Goal: Transaction & Acquisition: Purchase product/service

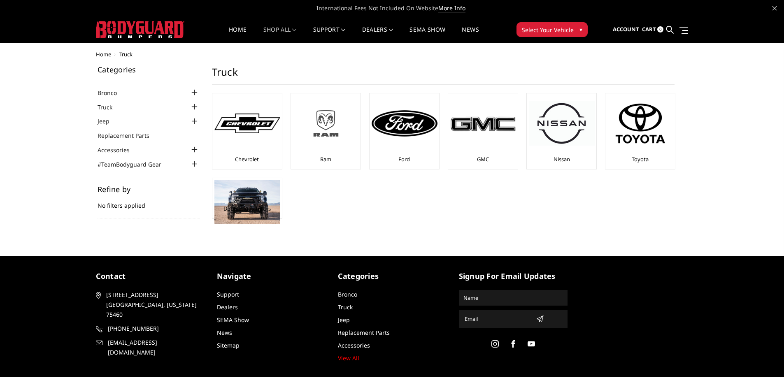
click at [333, 126] on img at bounding box center [326, 123] width 66 height 37
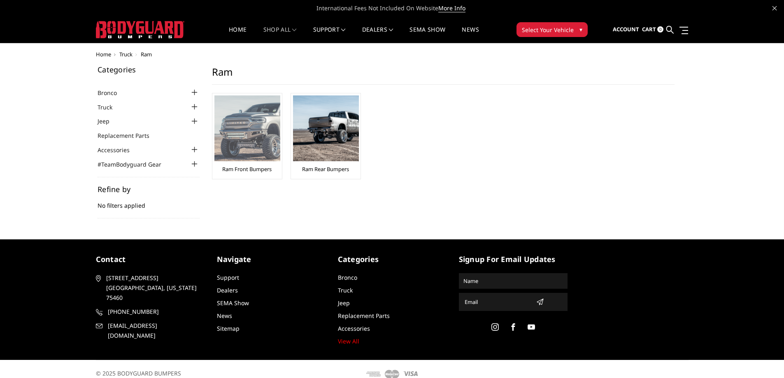
click at [260, 135] on img at bounding box center [247, 129] width 66 height 66
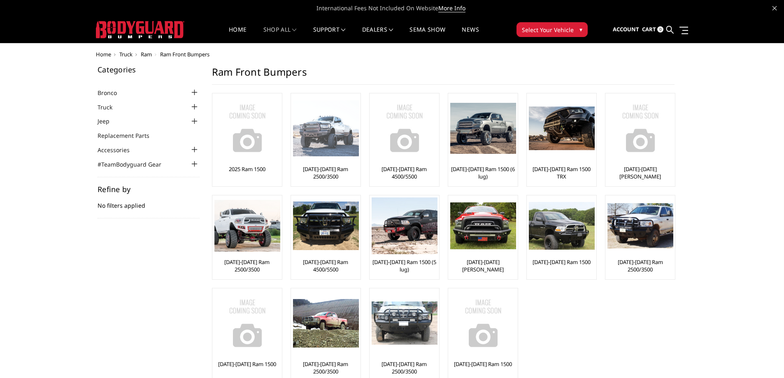
click at [315, 136] on img at bounding box center [326, 128] width 66 height 56
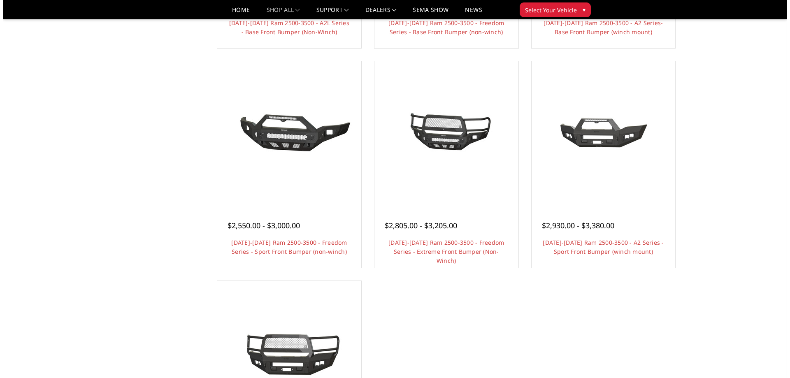
scroll to position [453, 0]
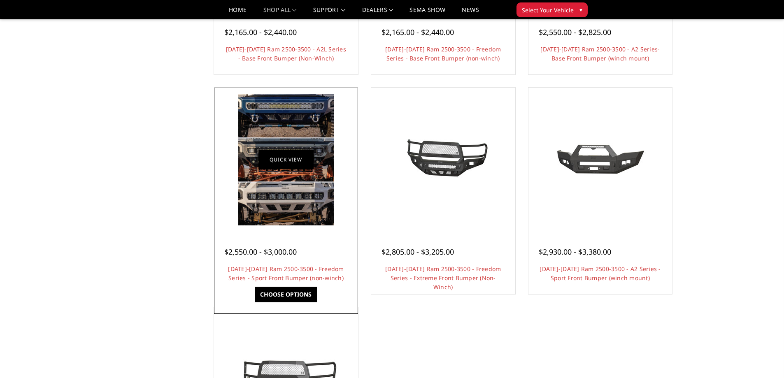
click at [286, 160] on link "Quick view" at bounding box center [286, 159] width 55 height 19
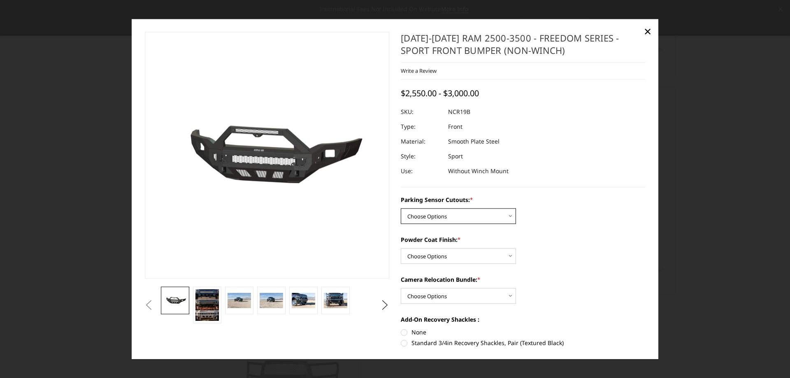
click at [438, 212] on select "Choose Options No - Without Parking Sensor Cutouts Yes - With Parking Sensor Cu…" at bounding box center [458, 216] width 115 height 16
select select "2713"
click at [401, 208] on select "Choose Options No - Without Parking Sensor Cutouts Yes - With Parking Sensor Cu…" at bounding box center [458, 216] width 115 height 16
click at [435, 259] on select "Choose Options Bare Metal Texture Black Powder Coat" at bounding box center [458, 256] width 115 height 16
select select "2715"
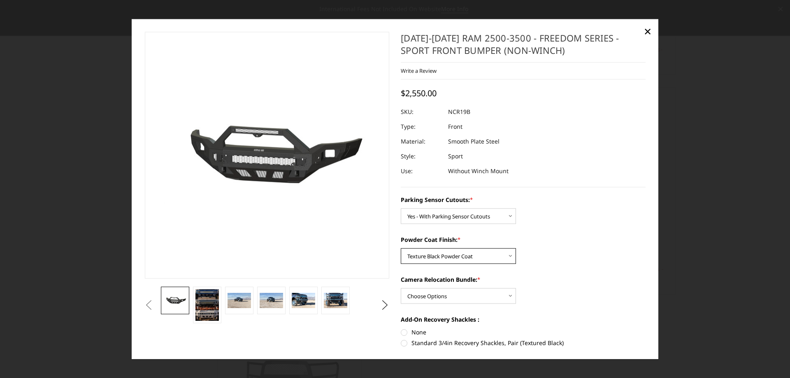
click at [401, 248] on select "Choose Options Bare Metal Texture Black Powder Coat" at bounding box center [458, 256] width 115 height 16
click at [434, 296] on select "Choose Options WITH Camera Relocation Bundle WITHOUT Camera Relocation Bundle" at bounding box center [458, 296] width 115 height 16
select select "2716"
click at [401, 288] on select "Choose Options WITH Camera Relocation Bundle WITHOUT Camera Relocation Bundle" at bounding box center [458, 296] width 115 height 16
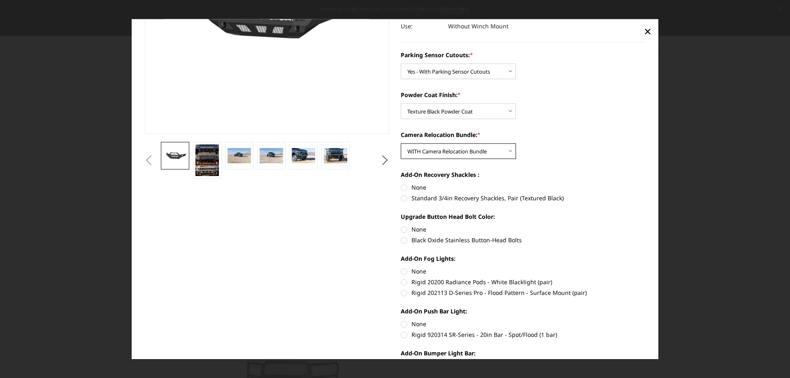
scroll to position [165, 0]
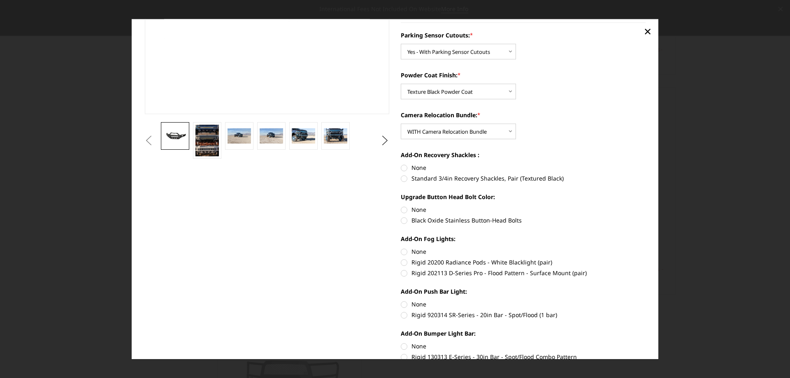
click at [401, 178] on label "Standard 3/4in Recovery Shackles, Pair (Textured Black)" at bounding box center [523, 178] width 245 height 9
click at [646, 164] on input "Standard 3/4in Recovery Shackles, Pair (Textured Black)" at bounding box center [646, 163] width 0 height 0
radio input "true"
click at [402, 317] on label "Rigid 920314 SR-Series - 20in Bar - Spot/Flood (1 bar)" at bounding box center [523, 315] width 245 height 9
click at [646, 301] on input "Rigid 920314 SR-Series - 20in Bar - Spot/Flood (1 bar)" at bounding box center [646, 300] width 0 height 0
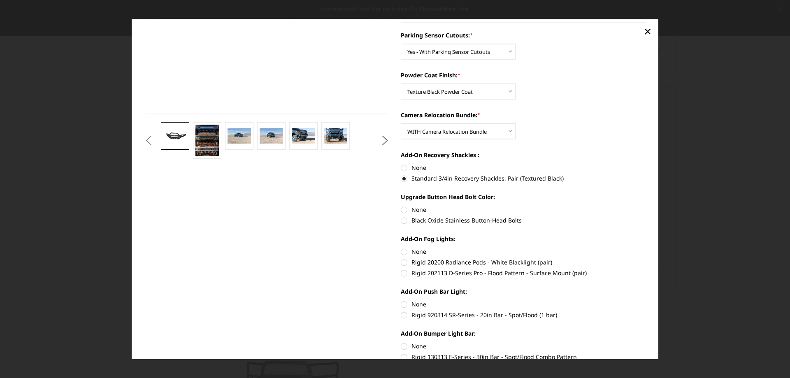
radio input "true"
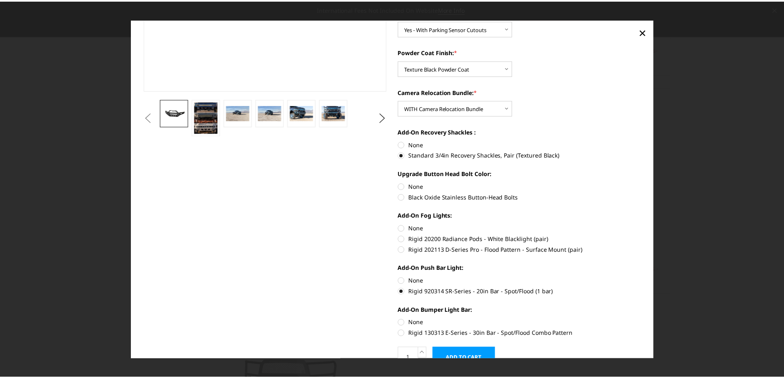
scroll to position [0, 0]
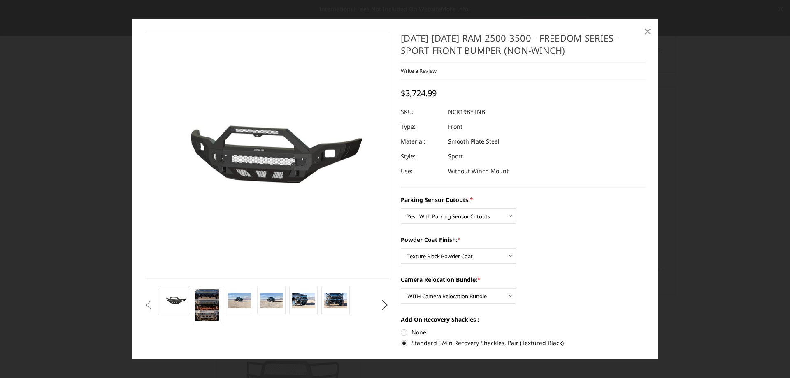
click at [648, 32] on span "×" at bounding box center [647, 32] width 7 height 18
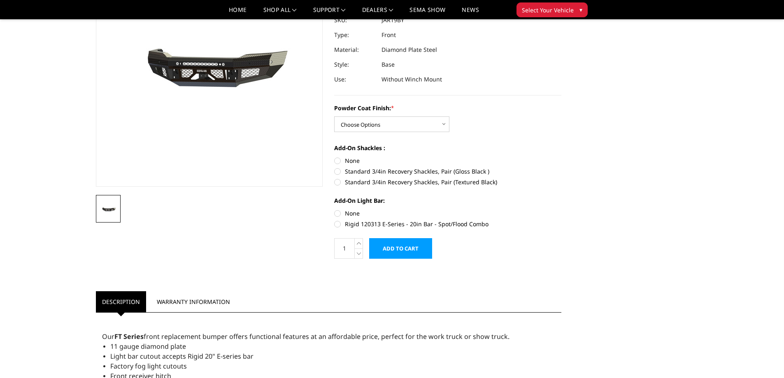
scroll to position [82, 0]
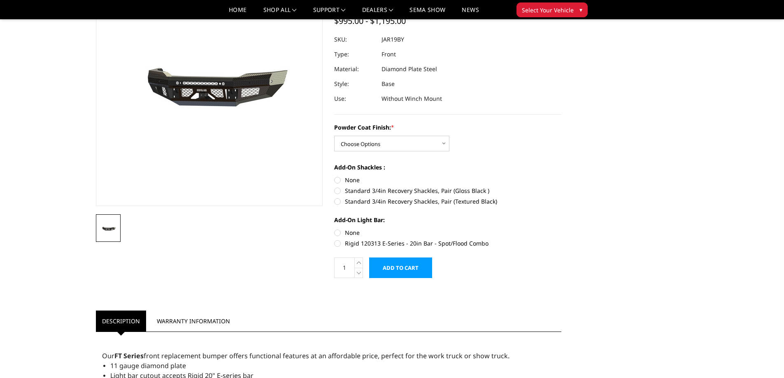
click at [338, 203] on label "Standard 3/4in Recovery Shackles, Pair (Textured Black)" at bounding box center [447, 201] width 227 height 9
click at [562, 187] on input "Standard 3/4in Recovery Shackles, Pair (Textured Black)" at bounding box center [562, 186] width 0 height 0
radio input "true"
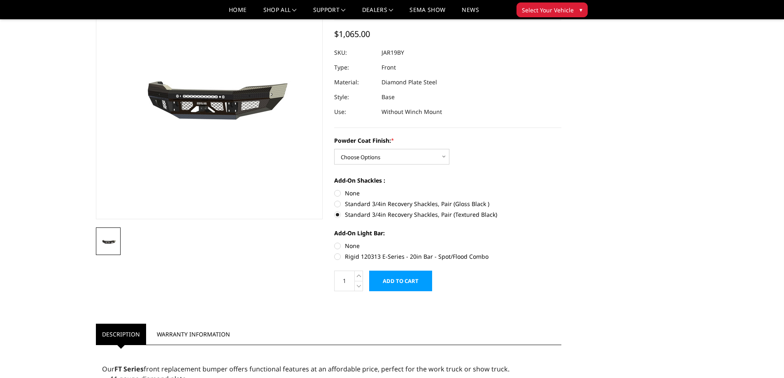
scroll to position [0, 0]
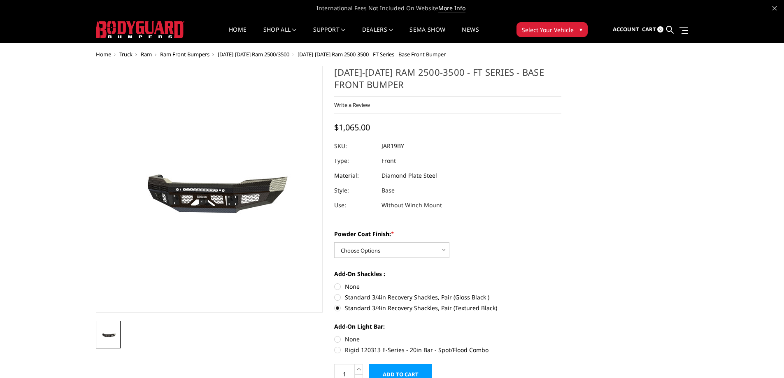
click at [556, 32] on span "Select Your Vehicle" at bounding box center [548, 30] width 52 height 9
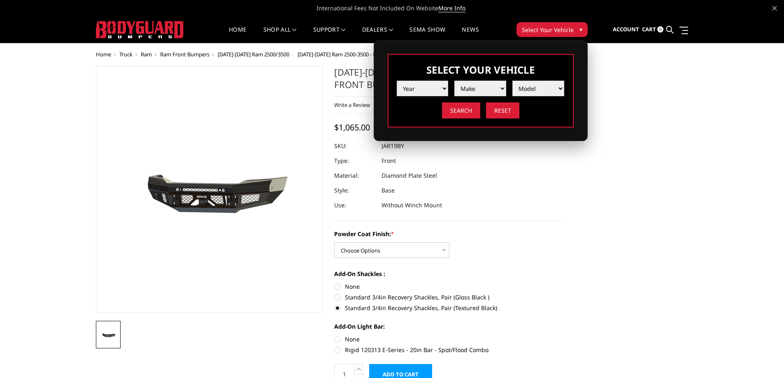
click at [429, 85] on select "Year 2025 2024 2023 2022 2021 2020 2019 2018 2017 2016 2015 2014 2013 2012 2011…" at bounding box center [423, 89] width 52 height 16
select select "yr_2021"
click at [397, 81] on select "Year 2025 2024 2023 2022 2021 2020 2019 2018 2017 2016 2015 2014 2013 2012 2011…" at bounding box center [423, 89] width 52 height 16
click at [477, 92] on select "Make Chevrolet Ford GMC Ram Toyota" at bounding box center [480, 89] width 52 height 16
select select "mk_ram"
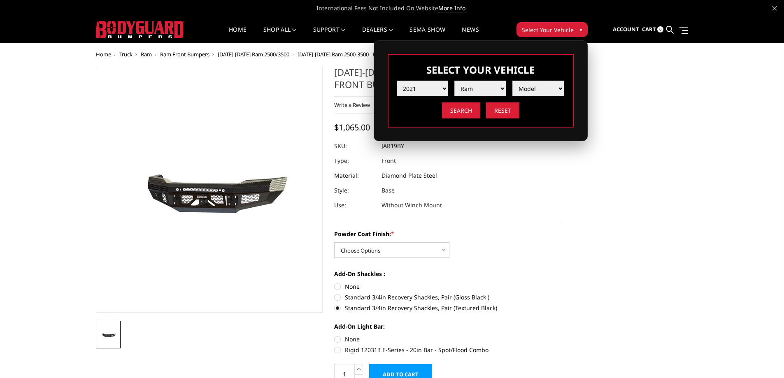
click at [454, 81] on select "Make Chevrolet Ford GMC Ram Toyota" at bounding box center [480, 89] width 52 height 16
click at [552, 87] on select "Model 1500 6-Lug 1500 Rebel 2500 / 3500 4500 / 5500 TRX" at bounding box center [539, 89] width 52 height 16
select select "md_2500-3500"
click at [513, 81] on select "Model 1500 6-Lug 1500 Rebel 2500 / 3500 4500 / 5500 TRX" at bounding box center [539, 89] width 52 height 16
click at [468, 116] on input "Search" at bounding box center [461, 111] width 38 height 16
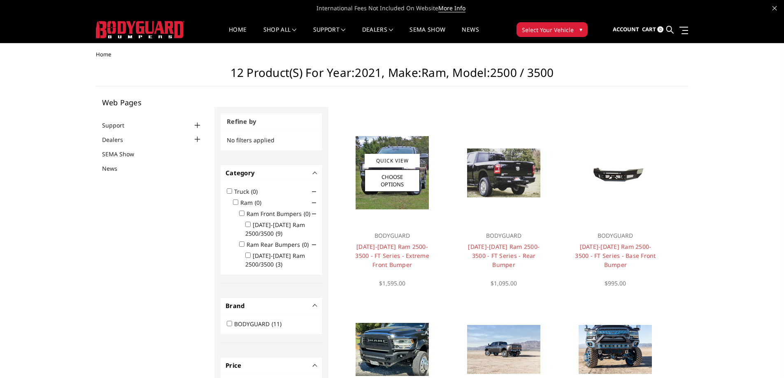
click at [391, 198] on img at bounding box center [392, 172] width 73 height 73
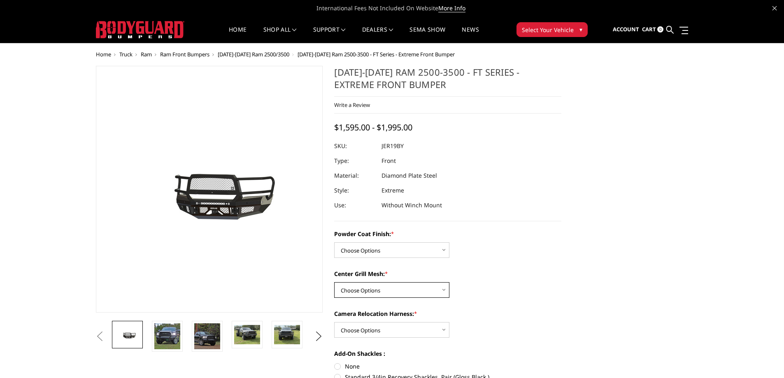
click at [370, 291] on select "Choose Options WITH Expanded Metal in Center Grill WITHOUT Expanded Metal in Ce…" at bounding box center [391, 290] width 115 height 16
select select "3218"
click at [334, 282] on select "Choose Options WITH Expanded Metal in Center Grill WITHOUT Expanded Metal in Ce…" at bounding box center [391, 290] width 115 height 16
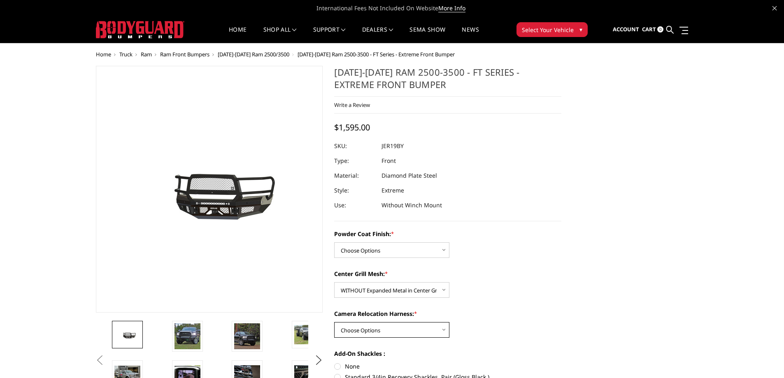
click at [366, 332] on select "Choose Options WITH Camera Relocation Harness WITHOUT Camera Relocation Harness" at bounding box center [391, 330] width 115 height 16
select select "3219"
click at [334, 322] on select "Choose Options WITH Camera Relocation Harness WITHOUT Camera Relocation Harness" at bounding box center [391, 330] width 115 height 16
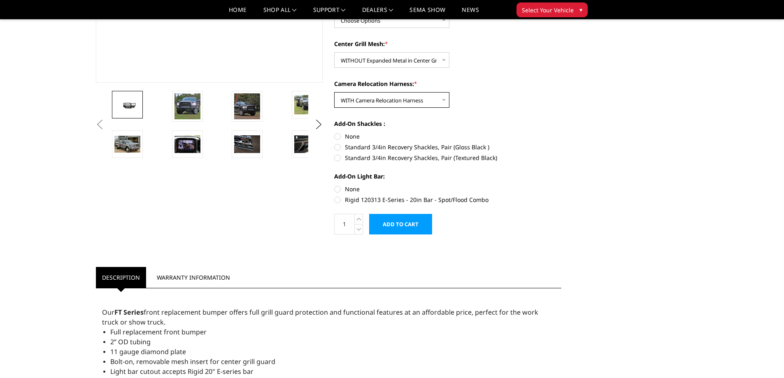
scroll to position [165, 0]
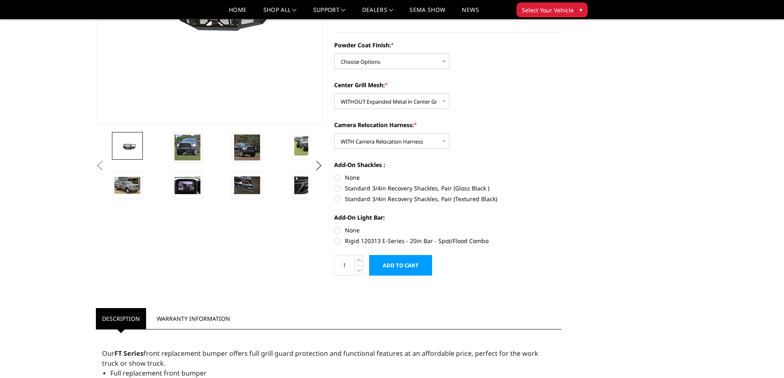
click at [337, 199] on label "Standard 3/4in Recovery Shackles, Pair (Textured Black)" at bounding box center [447, 199] width 227 height 9
click at [562, 184] on input "Standard 3/4in Recovery Shackles, Pair (Textured Black)" at bounding box center [562, 184] width 0 height 0
radio input "true"
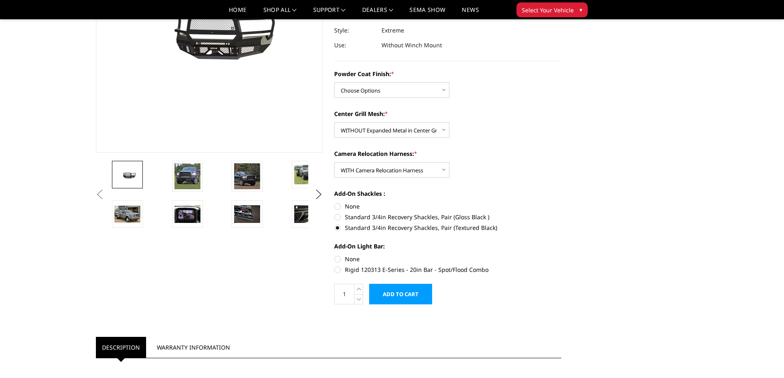
scroll to position [124, 0]
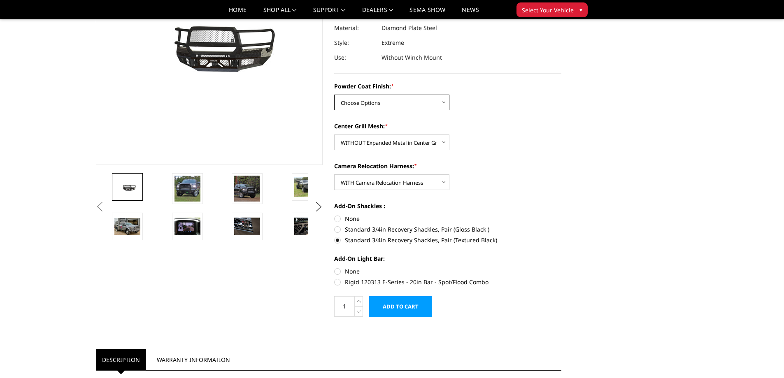
click at [375, 105] on select "Choose Options Bare Metal Gloss Black Powder Coat Textured Black Powder Coat" at bounding box center [391, 103] width 115 height 16
select select "3215"
click at [334, 95] on select "Choose Options Bare Metal Gloss Black Powder Coat Textured Black Powder Coat" at bounding box center [391, 103] width 115 height 16
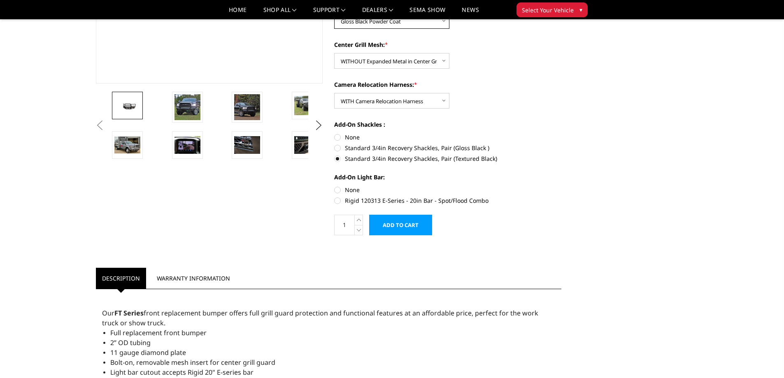
scroll to position [206, 0]
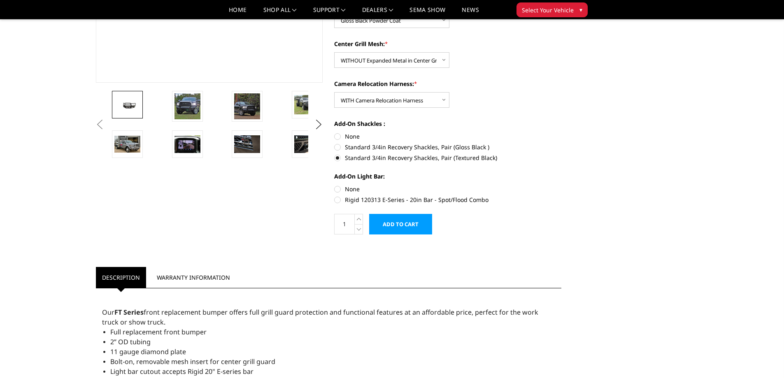
click at [336, 200] on label "Rigid 120313 E-Series - 20in Bar - Spot/Flood Combo" at bounding box center [447, 200] width 227 height 9
click at [562, 185] on input "Rigid 120313 E-Series - 20in Bar - Spot/Flood Combo" at bounding box center [562, 185] width 0 height 0
radio input "true"
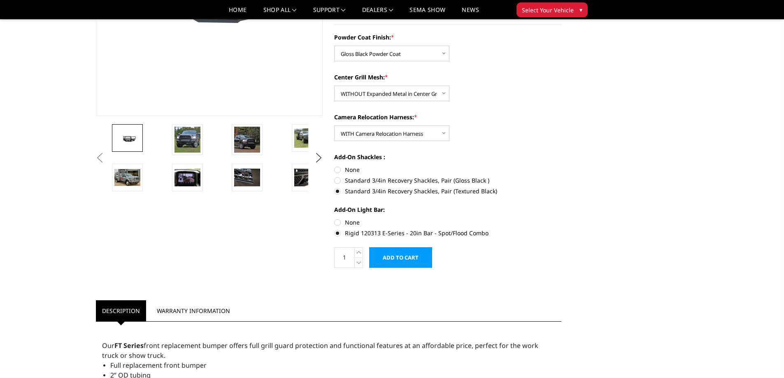
scroll to position [165, 0]
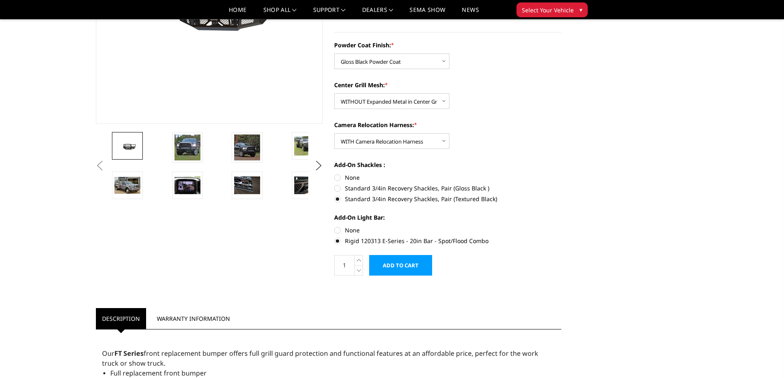
click at [338, 231] on label "None" at bounding box center [447, 230] width 227 height 9
click at [335, 226] on input "None" at bounding box center [334, 226] width 0 height 0
radio input "true"
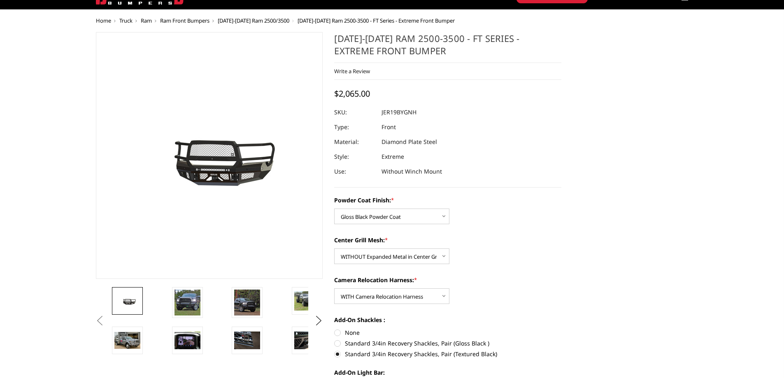
scroll to position [0, 0]
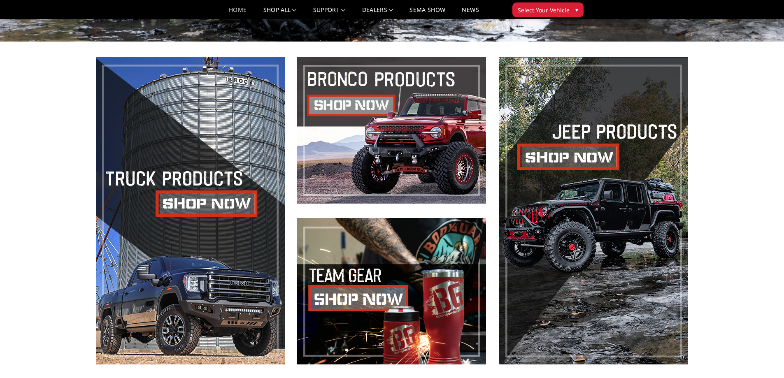
scroll to position [412, 0]
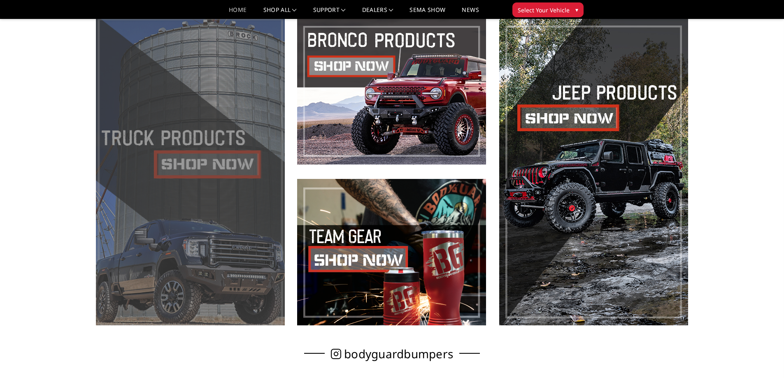
click at [224, 175] on span at bounding box center [190, 172] width 189 height 308
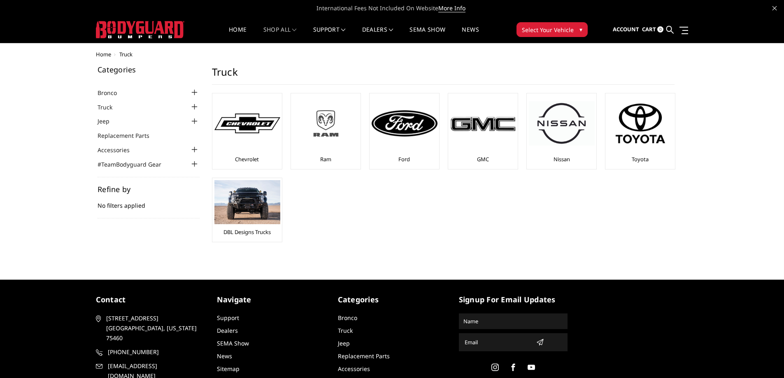
click at [330, 130] on img at bounding box center [326, 123] width 66 height 37
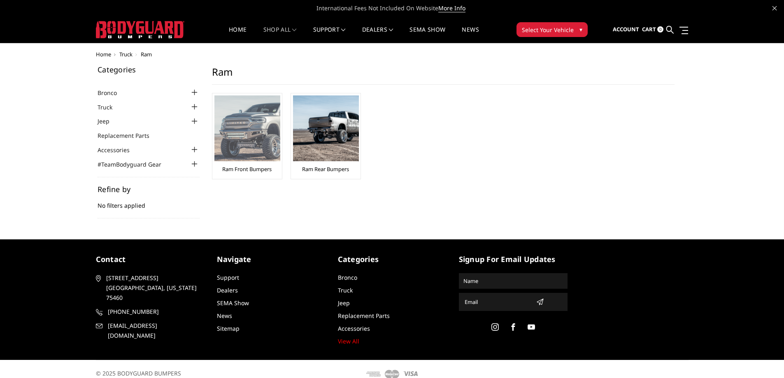
click at [254, 131] on img at bounding box center [247, 129] width 66 height 66
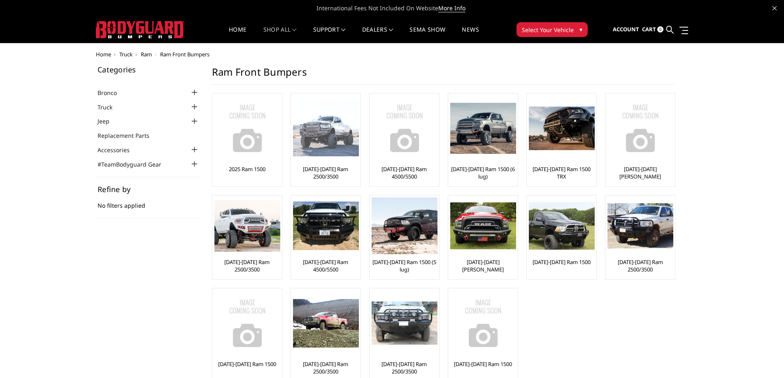
click at [332, 141] on img at bounding box center [326, 128] width 66 height 56
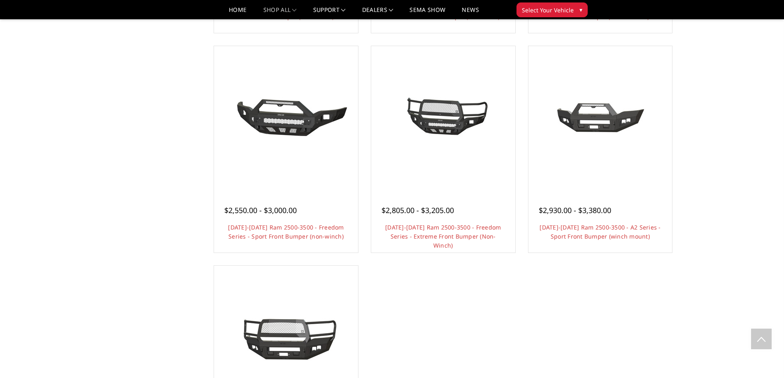
scroll to position [494, 0]
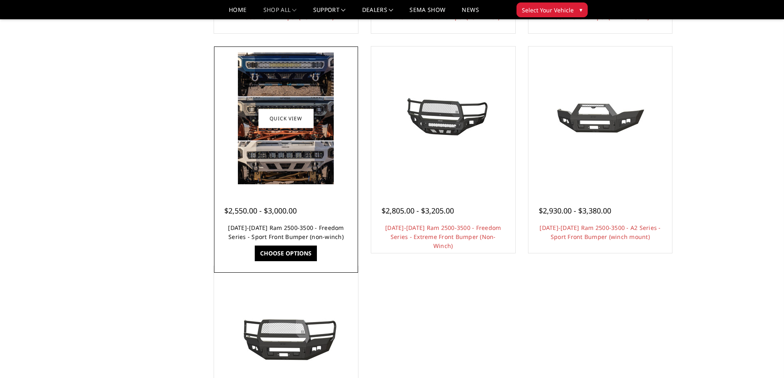
click at [273, 235] on link "[DATE]-[DATE] Ram 2500-3500 - Freedom Series - Sport Front Bumper (non-winch)" at bounding box center [286, 232] width 116 height 17
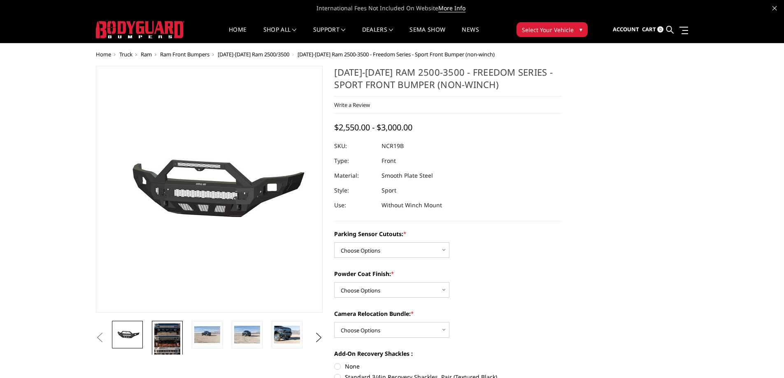
click at [174, 343] on img at bounding box center [167, 342] width 26 height 36
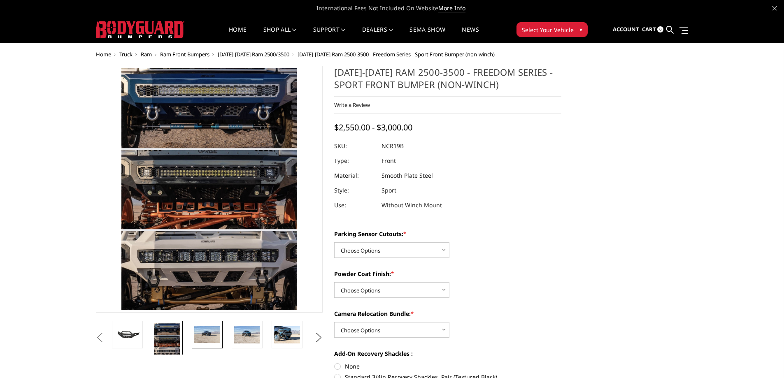
click at [206, 338] on img at bounding box center [207, 334] width 26 height 17
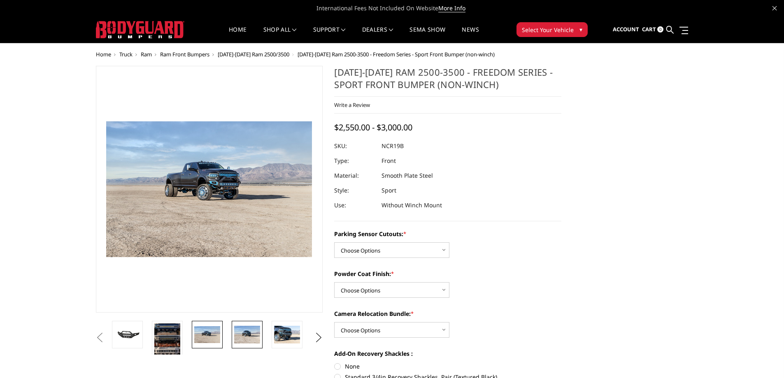
click at [254, 333] on img at bounding box center [247, 334] width 26 height 17
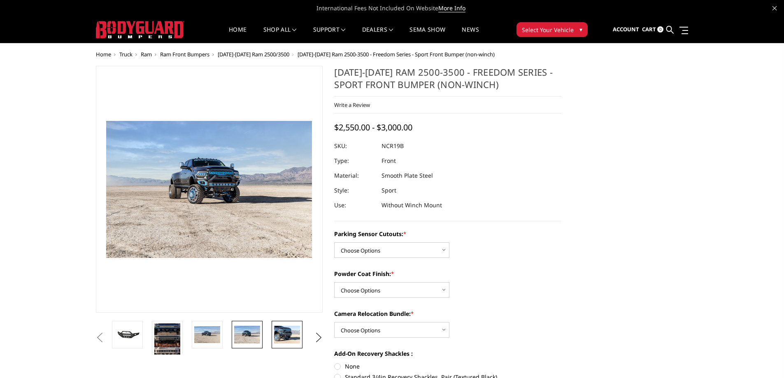
click at [283, 336] on img at bounding box center [287, 334] width 26 height 17
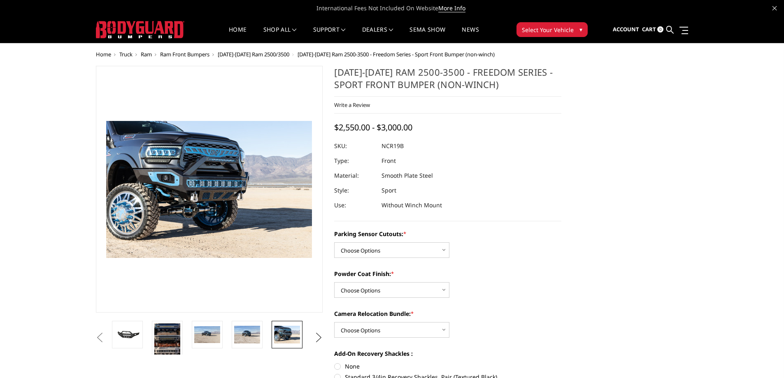
click at [318, 338] on button "Next" at bounding box center [318, 338] width 12 height 12
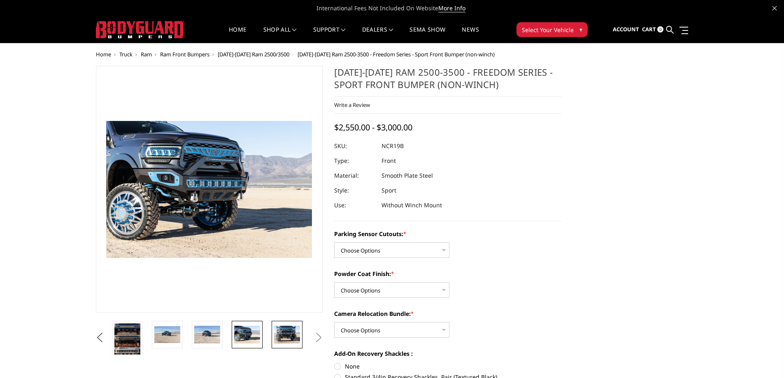
click at [282, 336] on img at bounding box center [287, 334] width 26 height 17
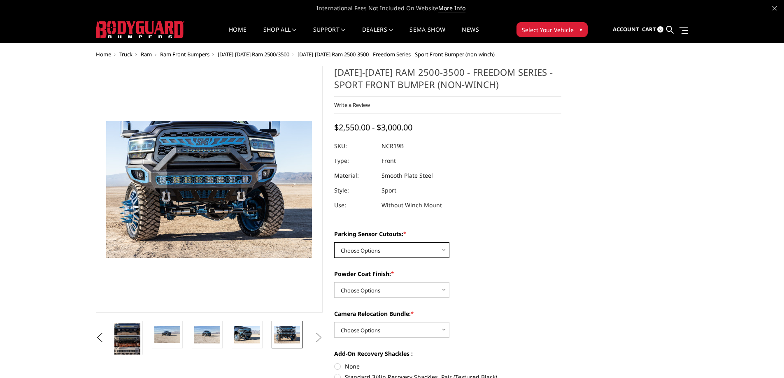
click at [361, 252] on select "Choose Options No - Without Parking Sensor Cutouts Yes - With Parking Sensor Cu…" at bounding box center [391, 250] width 115 height 16
select select "2713"
click at [334, 242] on select "Choose Options No - Without Parking Sensor Cutouts Yes - With Parking Sensor Cu…" at bounding box center [391, 250] width 115 height 16
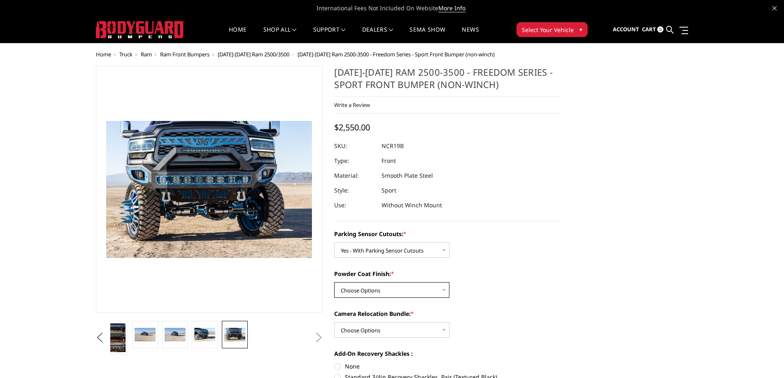
click at [373, 288] on select "Choose Options Bare Metal Texture Black Powder Coat" at bounding box center [391, 290] width 115 height 16
select select "2715"
click at [334, 282] on select "Choose Options Bare Metal Texture Black Powder Coat" at bounding box center [391, 290] width 115 height 16
click at [370, 333] on select "Choose Options WITH Camera Relocation Bundle WITHOUT Camera Relocation Bundle" at bounding box center [391, 330] width 115 height 16
select select "2716"
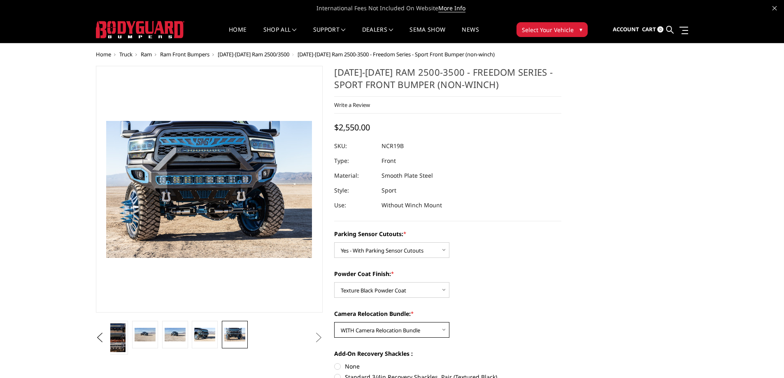
click at [334, 322] on select "Choose Options WITH Camera Relocation Bundle WITHOUT Camera Relocation Bundle" at bounding box center [391, 330] width 115 height 16
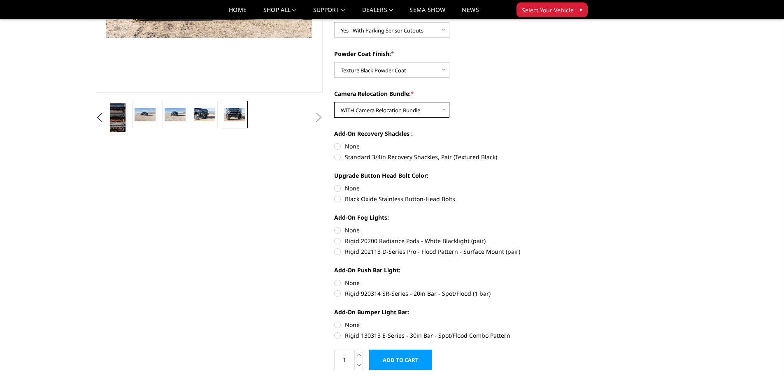
scroll to position [206, 0]
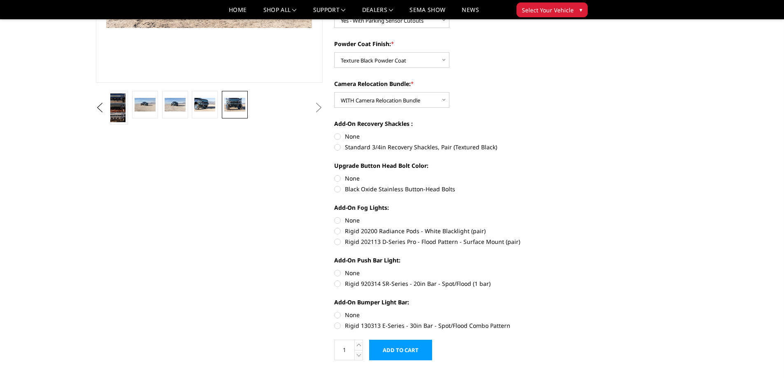
click at [337, 149] on label "Standard 3/4in Recovery Shackles, Pair (Textured Black)" at bounding box center [447, 147] width 227 height 9
click at [562, 133] on input "Standard 3/4in Recovery Shackles, Pair (Textured Black)" at bounding box center [562, 132] width 0 height 0
radio input "true"
click at [338, 189] on label "Black Oxide Stainless Button-Head Bolts" at bounding box center [447, 189] width 227 height 9
click at [562, 175] on input "Black Oxide Stainless Button-Head Bolts" at bounding box center [562, 174] width 0 height 0
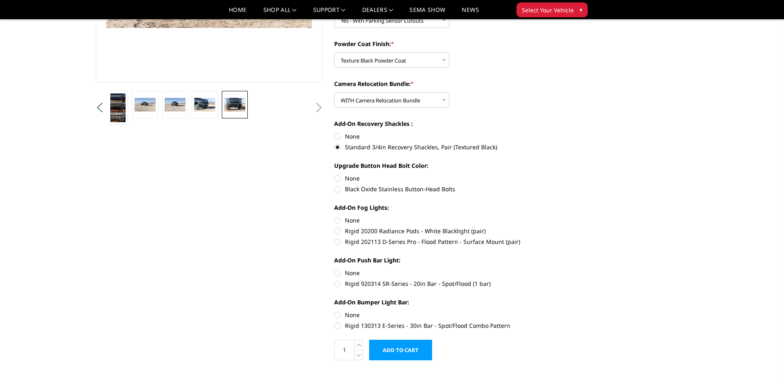
radio input "true"
click at [338, 232] on label "Rigid 20200 Radiance Pods - White Blacklight (pair)" at bounding box center [447, 231] width 227 height 9
click at [562, 217] on input "Rigid 20200 Radiance Pods - White Blacklight (pair)" at bounding box center [562, 216] width 0 height 0
radio input "true"
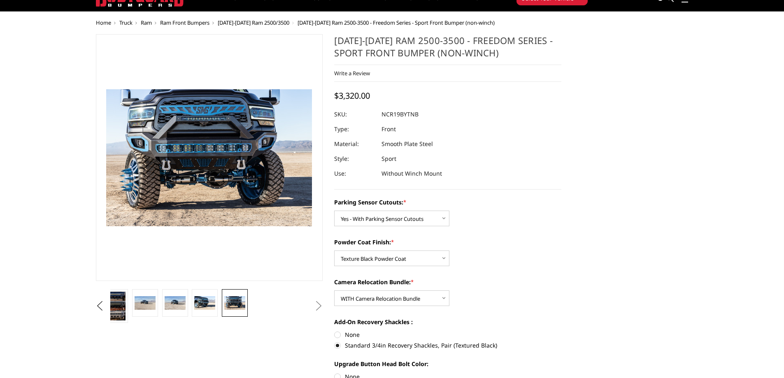
scroll to position [0, 0]
